Goal: Information Seeking & Learning: Find specific fact

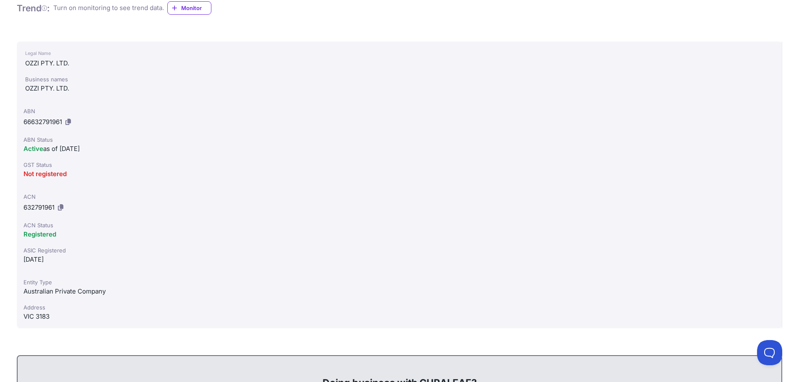
scroll to position [158, 0]
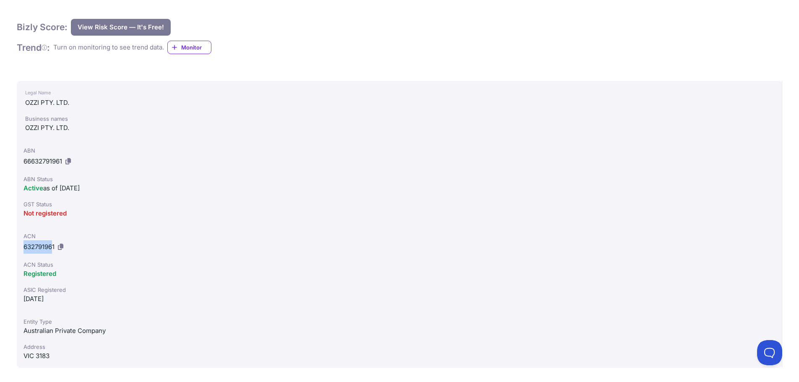
drag, startPoint x: 24, startPoint y: 247, endPoint x: 54, endPoint y: 246, distance: 29.8
click at [54, 246] on span "632791961" at bounding box center [38, 247] width 31 height 8
click at [31, 247] on span "632791961" at bounding box center [38, 247] width 31 height 8
drag, startPoint x: 24, startPoint y: 246, endPoint x: 55, endPoint y: 245, distance: 31.0
click at [55, 245] on span "632791961" at bounding box center [38, 247] width 31 height 8
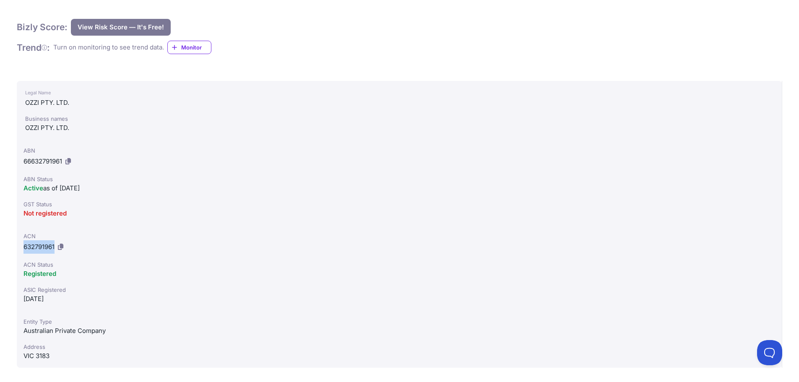
copy span "632791961"
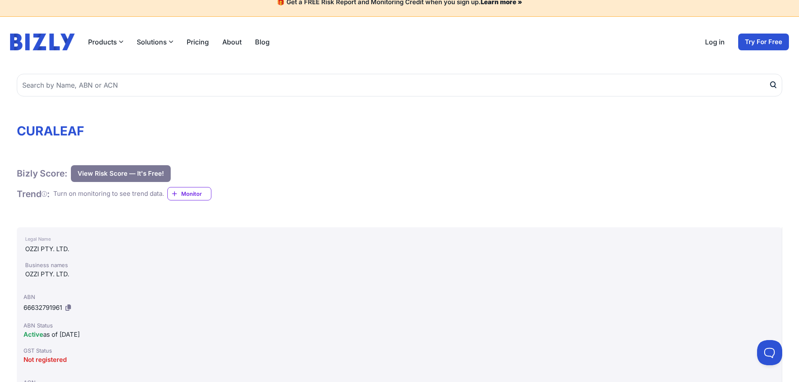
scroll to position [0, 0]
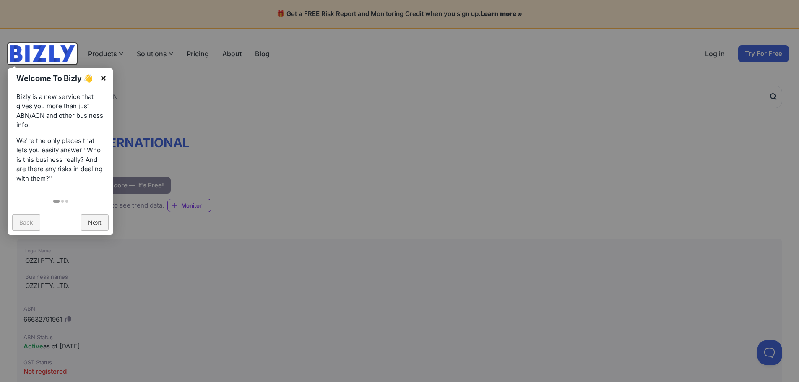
click at [100, 78] on link "×" at bounding box center [103, 77] width 19 height 19
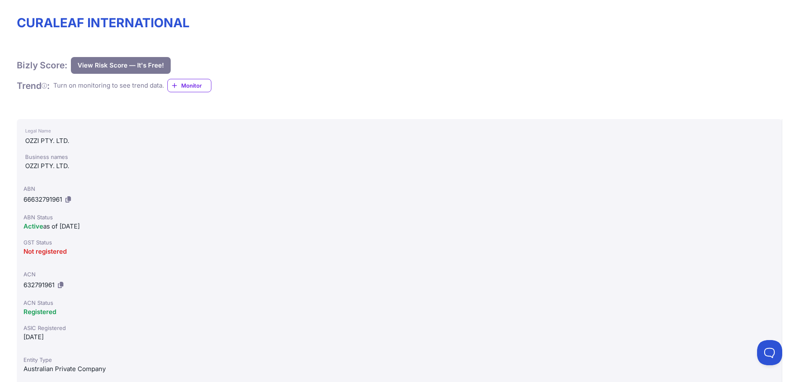
scroll to position [122, 0]
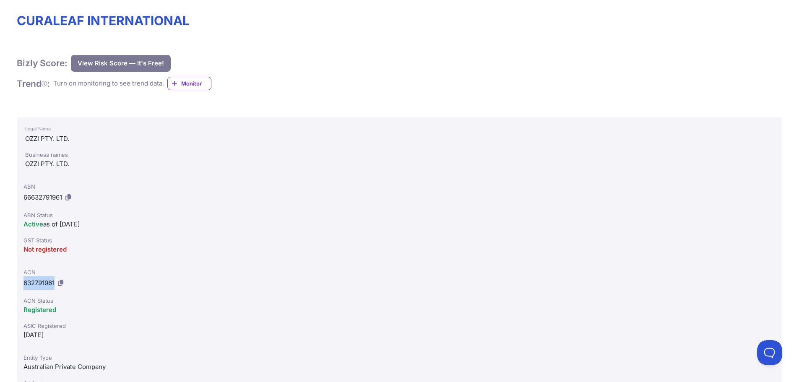
drag, startPoint x: 24, startPoint y: 282, endPoint x: 56, endPoint y: 281, distance: 31.9
click at [56, 281] on div "ACN 632791961" at bounding box center [398, 279] width 751 height 22
copy span "632791961"
